Goal: Transaction & Acquisition: Purchase product/service

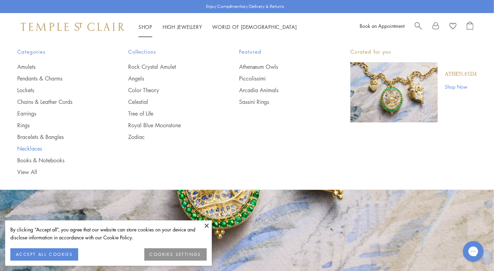
click at [39, 150] on link "Necklaces" at bounding box center [58, 149] width 83 height 8
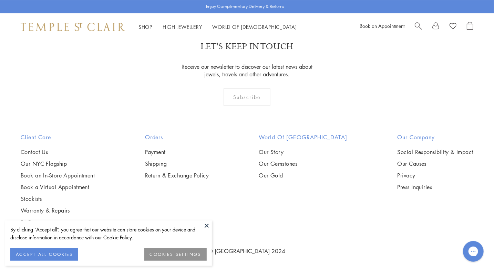
scroll to position [1791, 0]
click at [0, 0] on img at bounding box center [0, 0] width 0 height 0
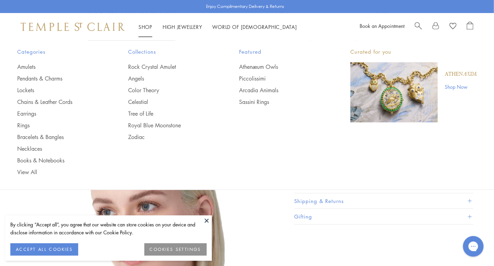
scroll to position [198, 0]
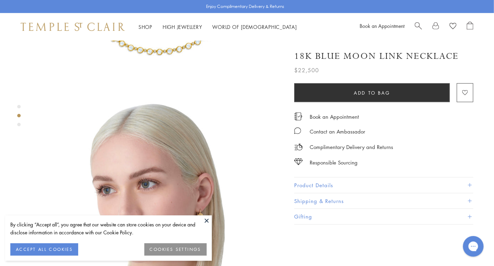
click at [204, 221] on button at bounding box center [206, 221] width 10 height 10
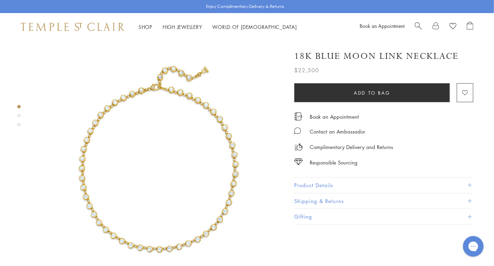
scroll to position [0, 0]
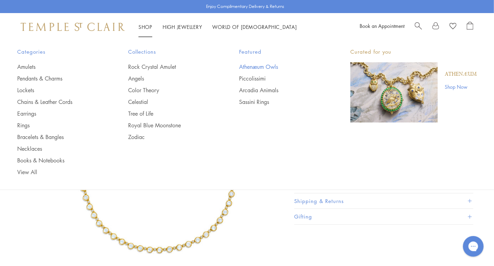
click at [256, 67] on link "Athenæum Owls" at bounding box center [280, 67] width 83 height 8
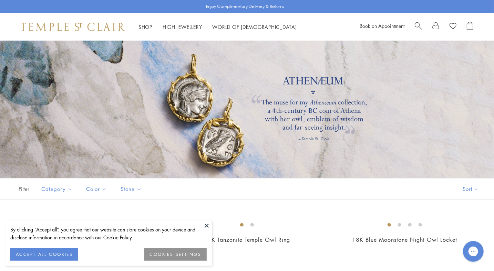
click at [205, 223] on button at bounding box center [206, 226] width 10 height 10
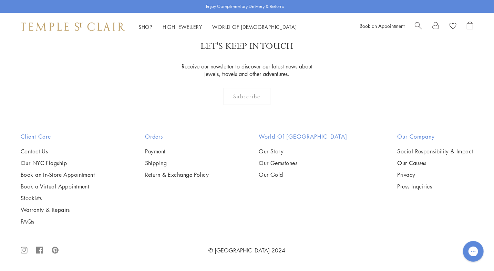
scroll to position [1329, 0]
